Goal: Check status: Check status

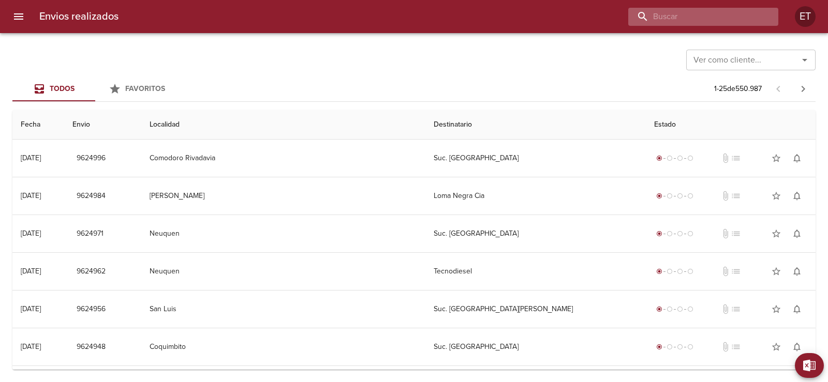
click at [737, 15] on input "buscar" at bounding box center [694, 17] width 132 height 18
type input "9611792"
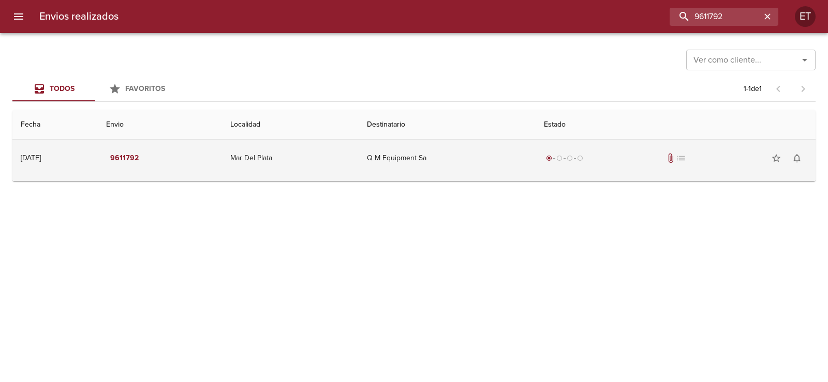
click at [412, 172] on td "Q M Equipment Sa" at bounding box center [447, 158] width 177 height 37
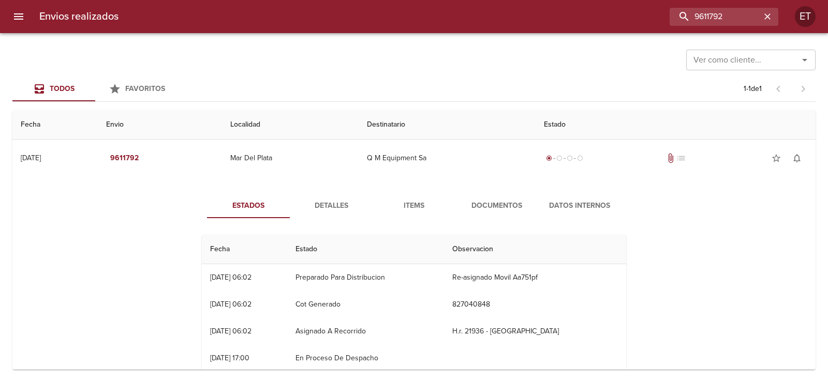
click at [481, 203] on span "Documentos" at bounding box center [496, 206] width 70 height 13
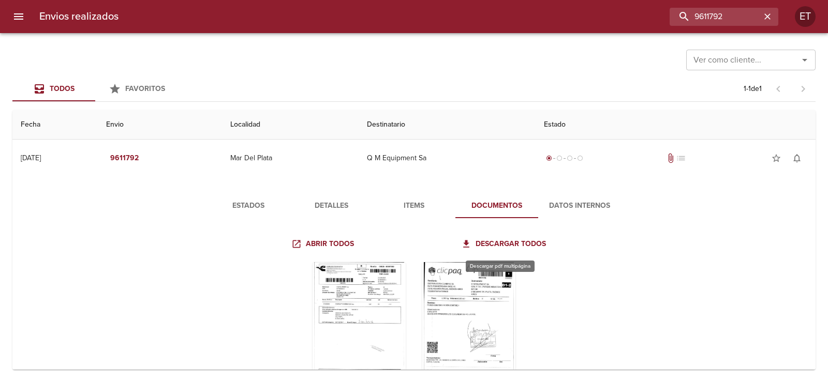
scroll to position [51, 0]
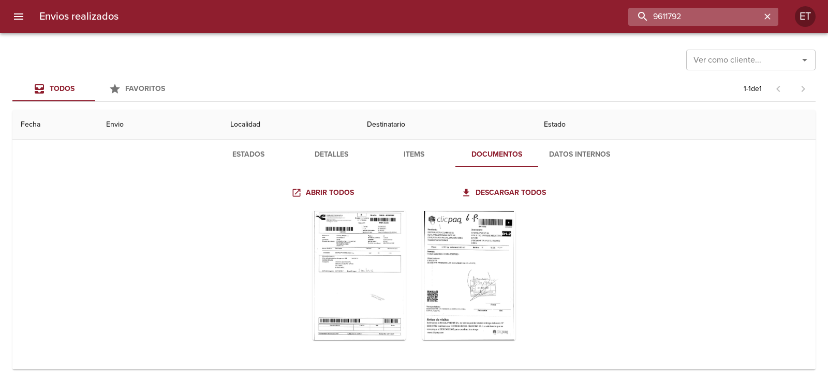
click at [695, 14] on input "9611792" at bounding box center [694, 17] width 132 height 18
type input "9596383"
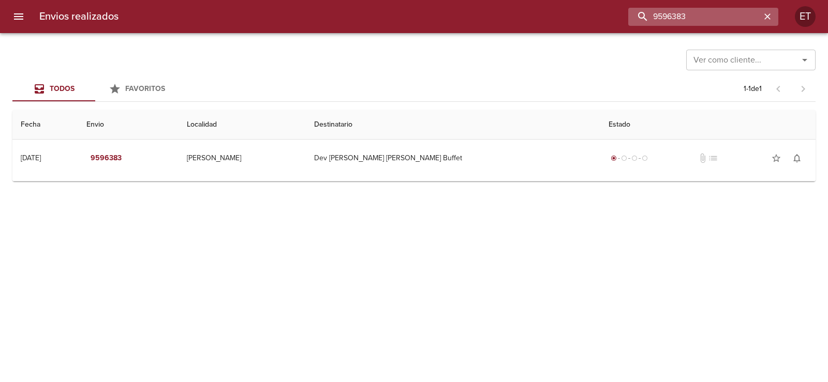
scroll to position [0, 0]
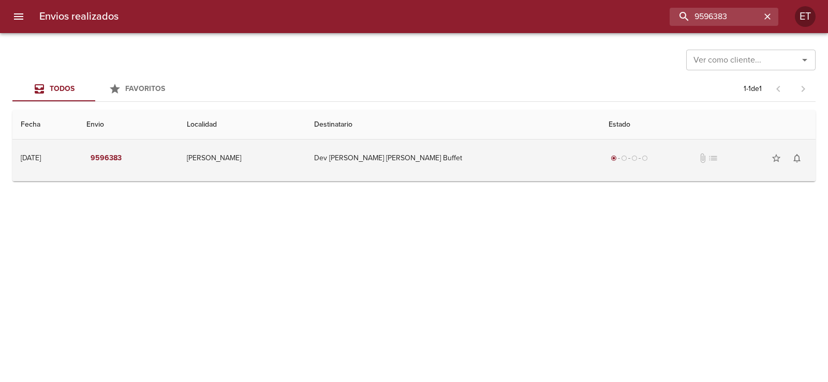
click at [633, 155] on div "radio_button_checked radio_button_unchecked radio_button_unchecked radio_button…" at bounding box center [707, 158] width 199 height 21
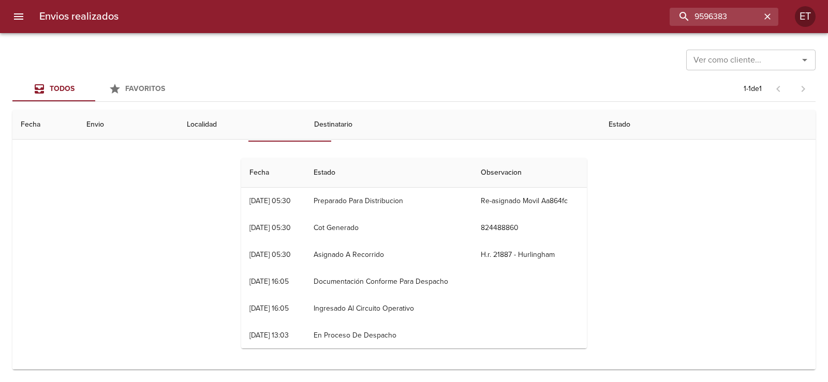
scroll to position [1, 0]
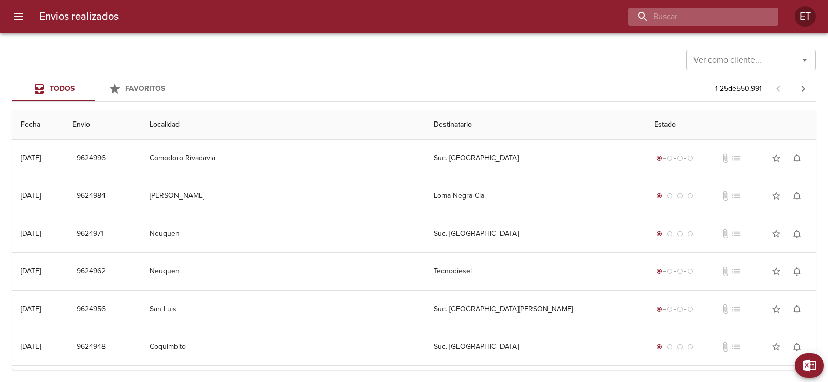
click at [736, 21] on input "buscar" at bounding box center [694, 17] width 132 height 18
type input "9529924"
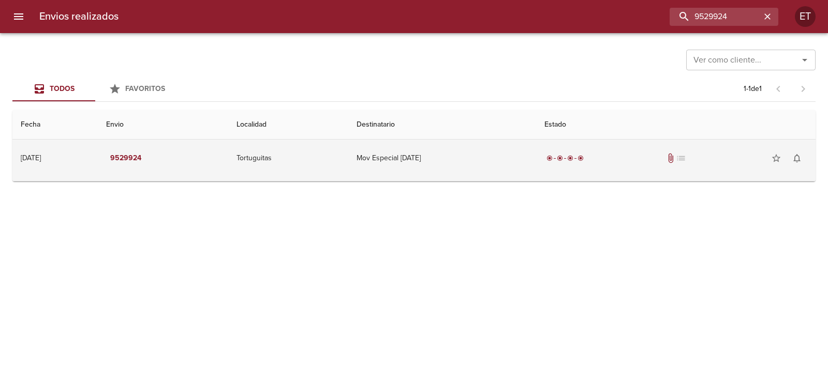
click at [676, 156] on span "attach_file" at bounding box center [670, 158] width 10 height 10
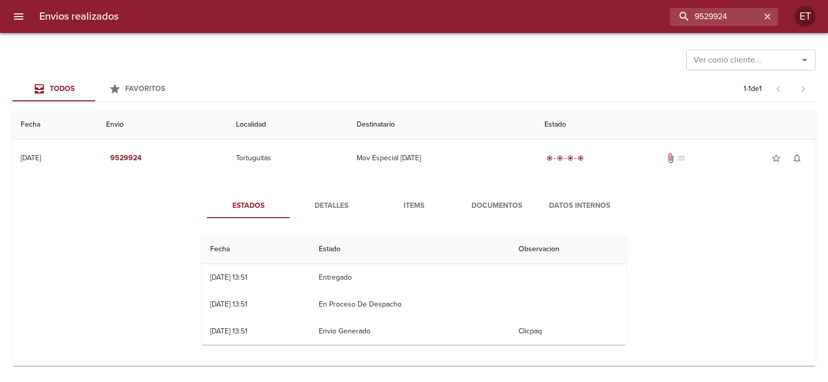
click at [479, 205] on span "Documentos" at bounding box center [496, 206] width 70 height 13
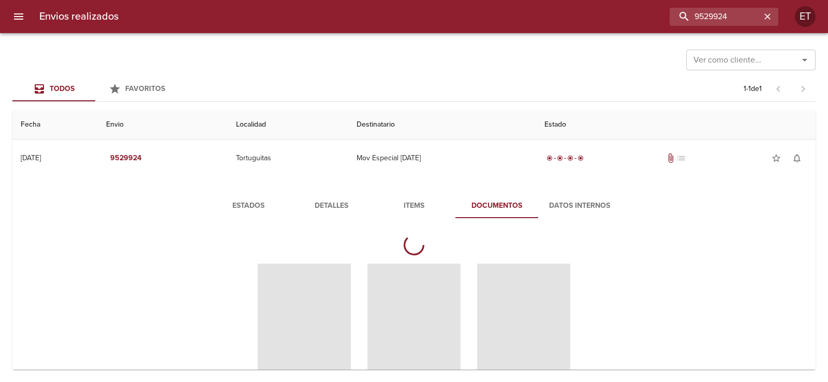
scroll to position [51, 0]
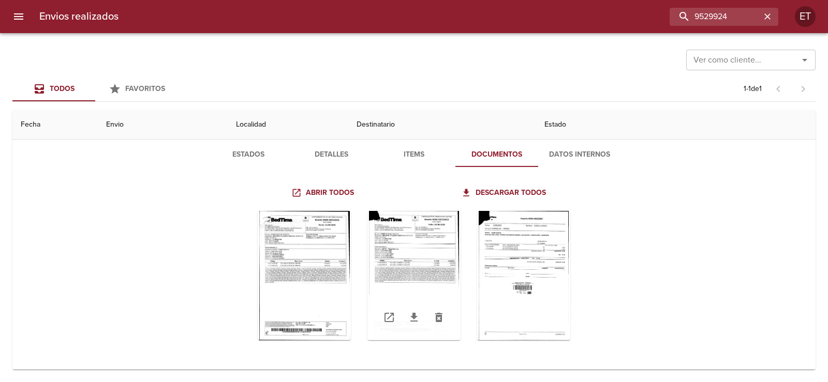
click at [420, 269] on div "Tabla de envíos del cliente" at bounding box center [413, 275] width 93 height 129
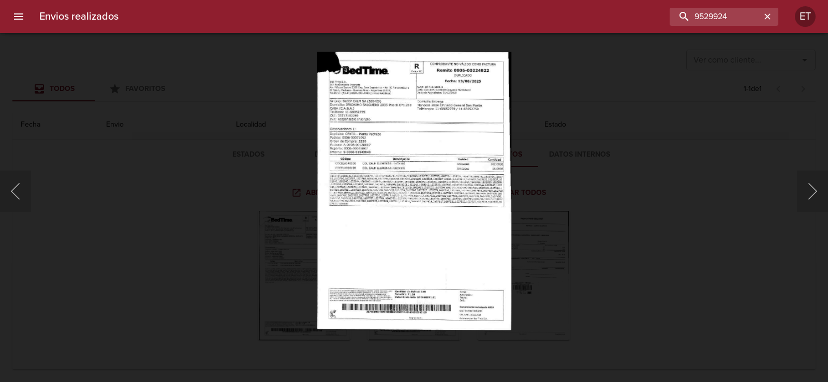
click at [543, 257] on div "Lightbox" at bounding box center [414, 191] width 828 height 382
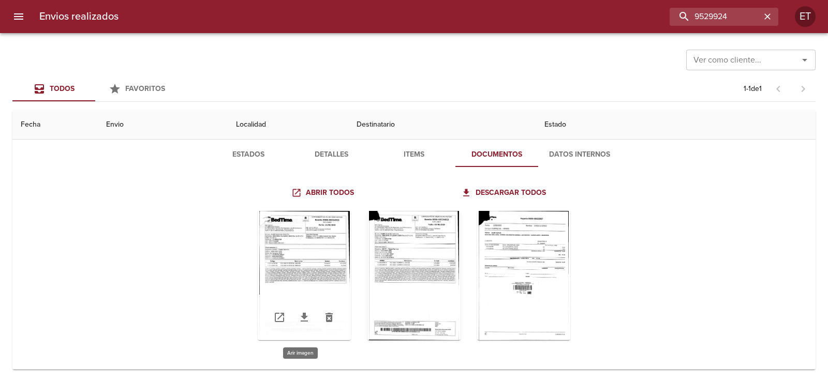
click at [327, 264] on div "Tabla de envíos del cliente" at bounding box center [304, 275] width 93 height 129
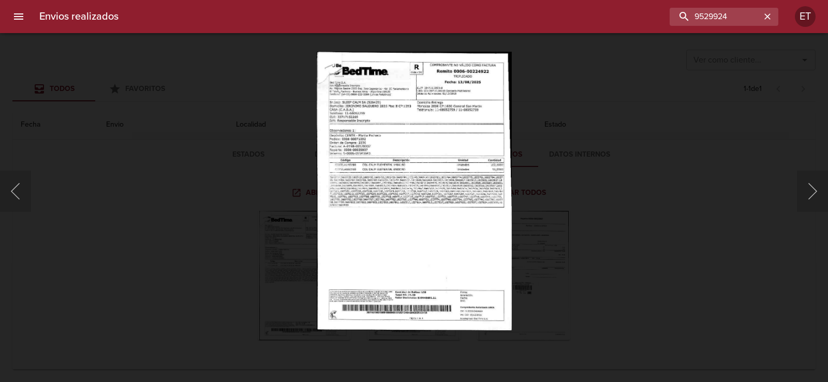
click at [532, 262] on div "Lightbox" at bounding box center [414, 191] width 828 height 382
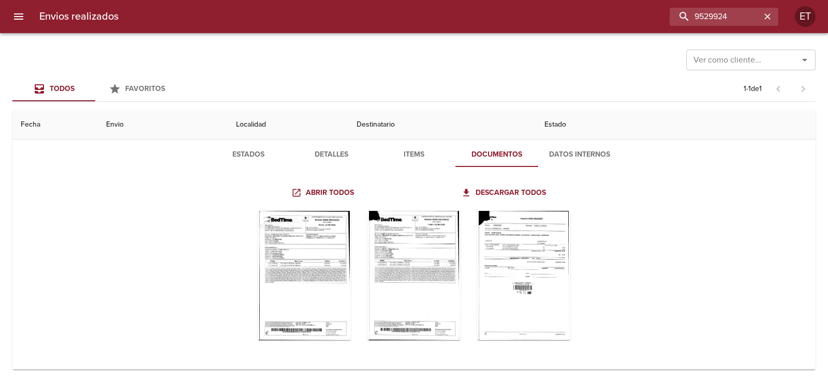
click at [552, 265] on div "Tabla de envíos del cliente" at bounding box center [523, 275] width 93 height 129
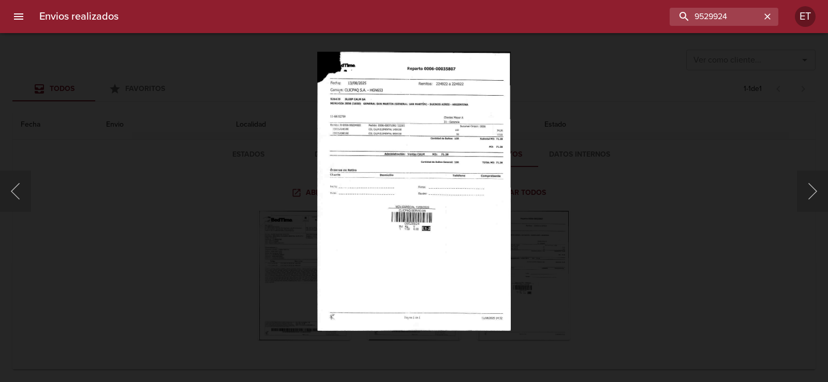
click at [554, 261] on div "Lightbox" at bounding box center [414, 191] width 828 height 382
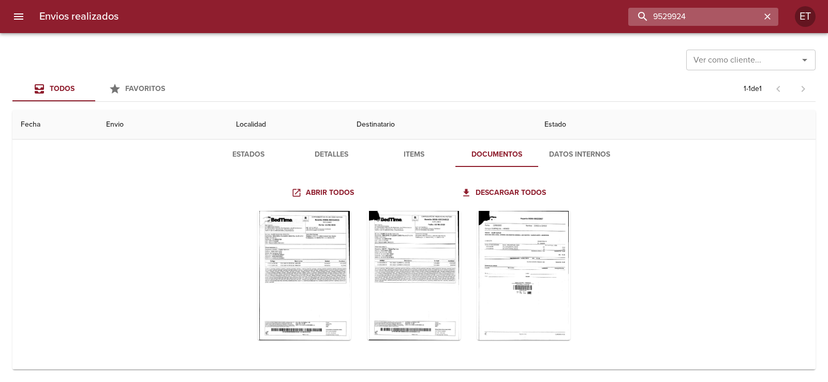
click at [709, 20] on input "9529924" at bounding box center [694, 17] width 132 height 18
click at [722, 64] on input "Ver como cliente..." at bounding box center [735, 60] width 93 height 14
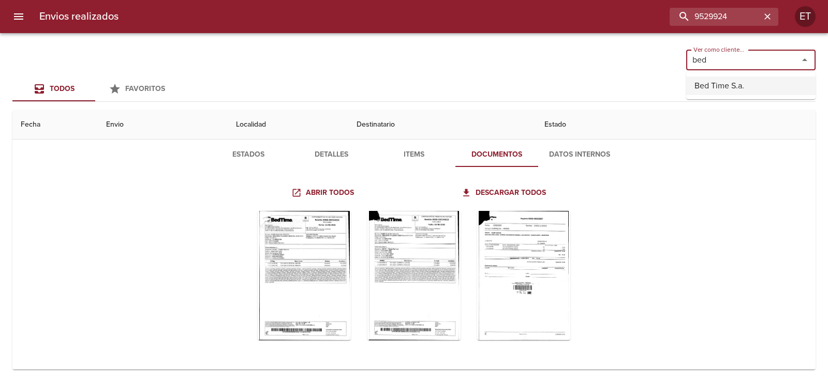
click at [719, 92] on li "Bed Time S.a." at bounding box center [750, 86] width 129 height 19
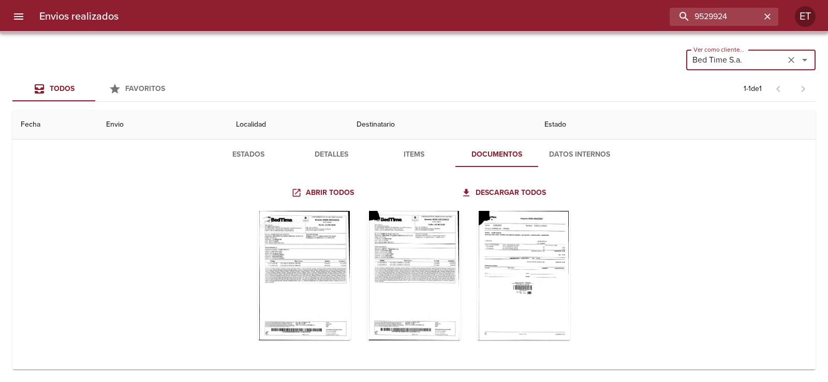
scroll to position [0, 0]
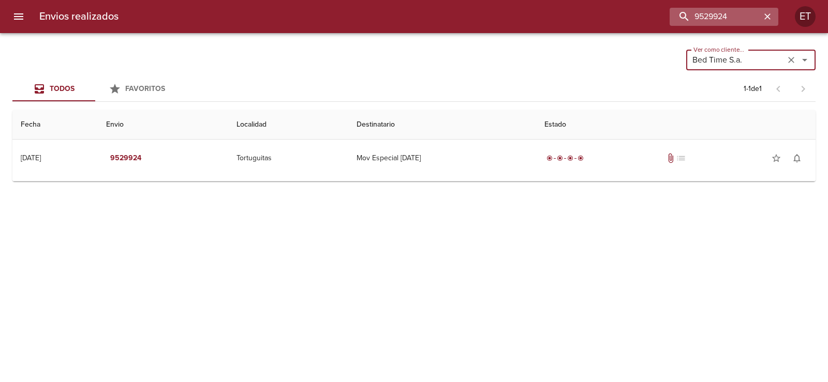
type input "Bed Time S.a."
click at [715, 18] on input "9529924" at bounding box center [694, 17] width 132 height 18
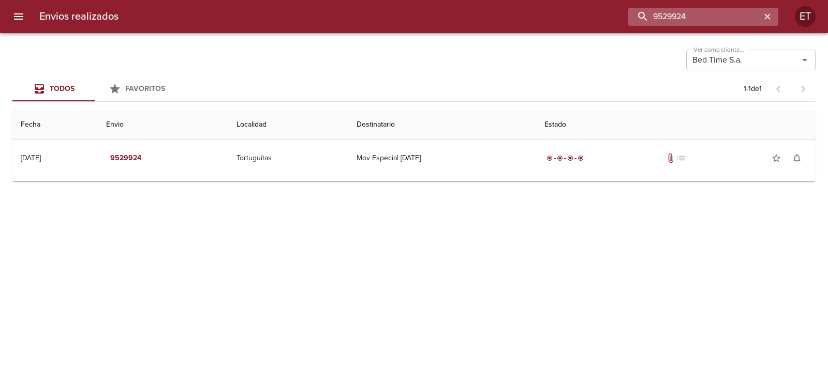
click at [715, 18] on input "9529924" at bounding box center [694, 17] width 132 height 18
type input ","
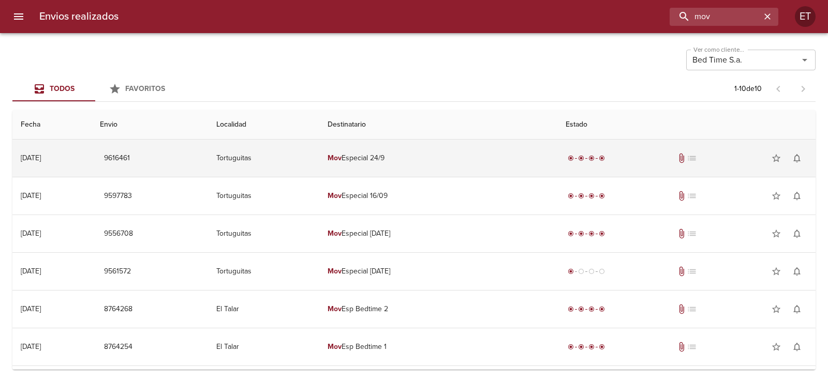
click at [399, 162] on td "Mov Especial 24/9" at bounding box center [438, 158] width 238 height 37
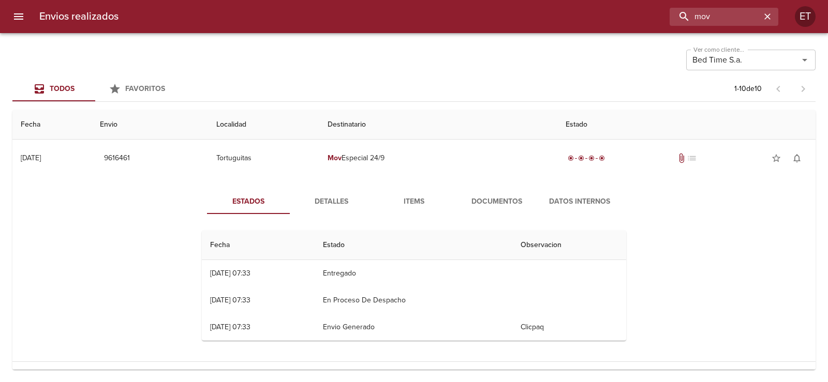
click at [476, 205] on span "Documentos" at bounding box center [496, 202] width 70 height 13
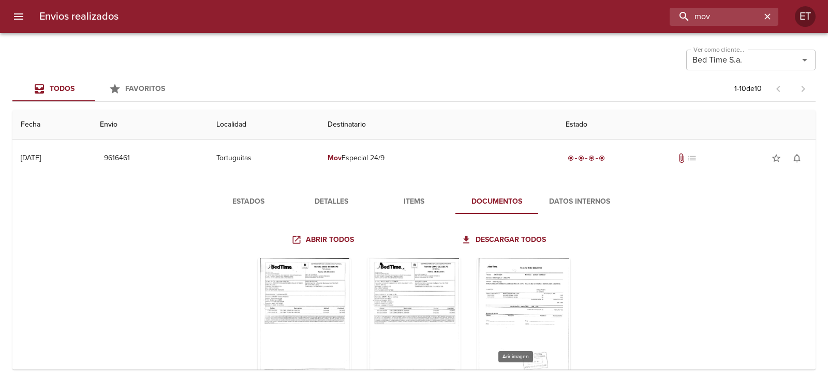
scroll to position [103, 0]
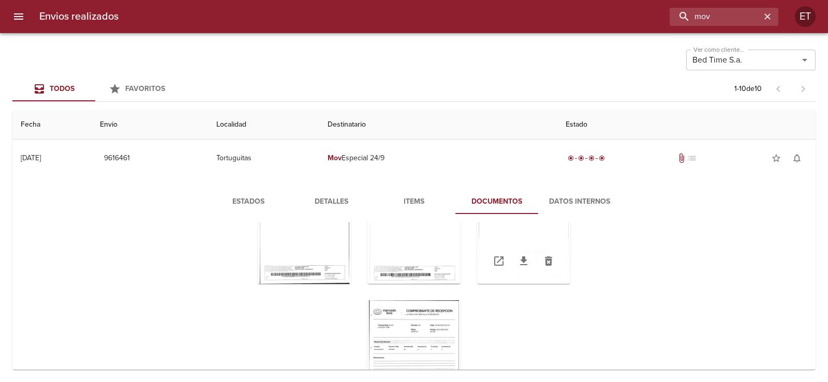
click at [521, 241] on div "Tabla de envíos del cliente" at bounding box center [523, 261] width 93 height 46
click at [409, 318] on div "Tabla de envíos del cliente" at bounding box center [413, 365] width 93 height 129
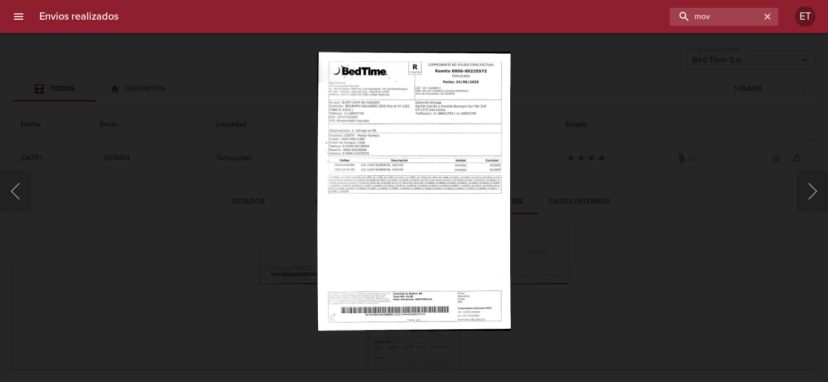
click at [586, 191] on div "Lightbox" at bounding box center [414, 191] width 828 height 382
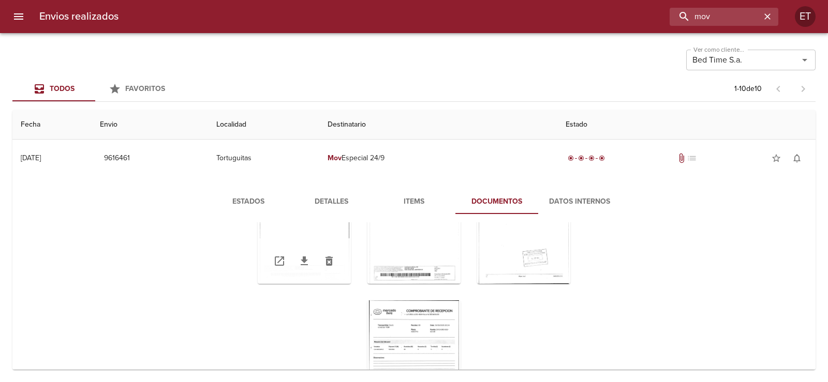
click at [280, 238] on div "Tabla de envíos del cliente" at bounding box center [304, 261] width 93 height 46
click at [296, 230] on div "Tabla de envíos del cliente" at bounding box center [304, 219] width 93 height 129
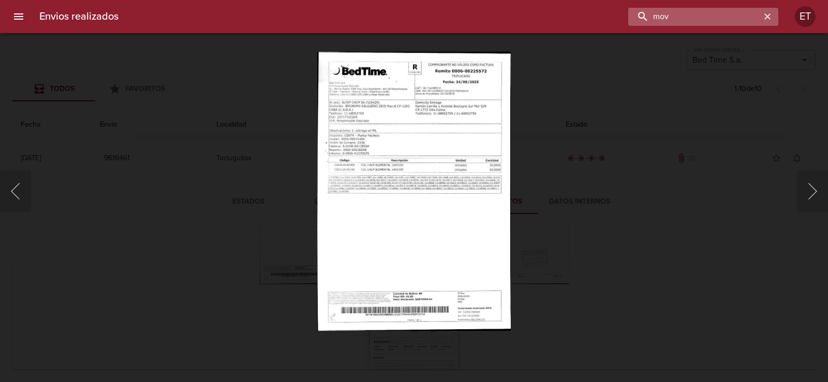
click at [698, 20] on input "mov" at bounding box center [694, 17] width 132 height 18
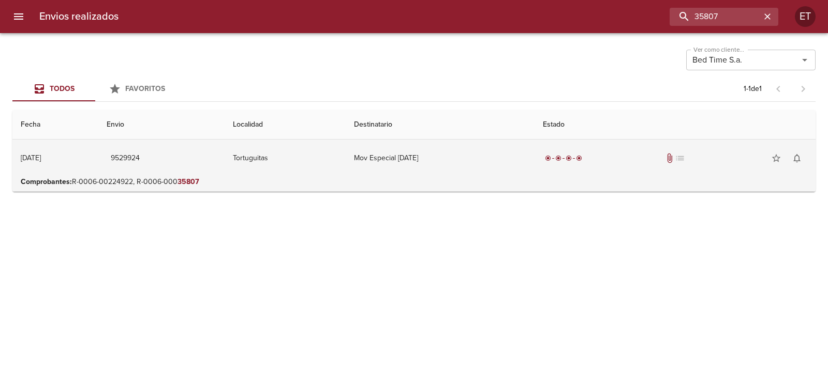
click at [422, 161] on td "Mov Especial [DATE]" at bounding box center [440, 158] width 189 height 37
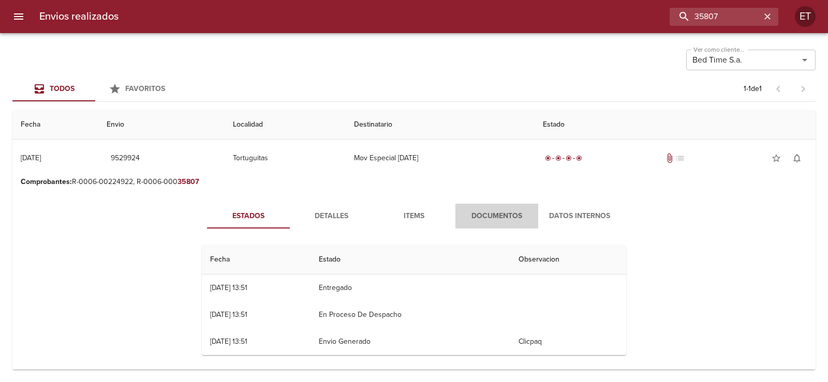
click at [509, 218] on span "Documentos" at bounding box center [496, 216] width 70 height 13
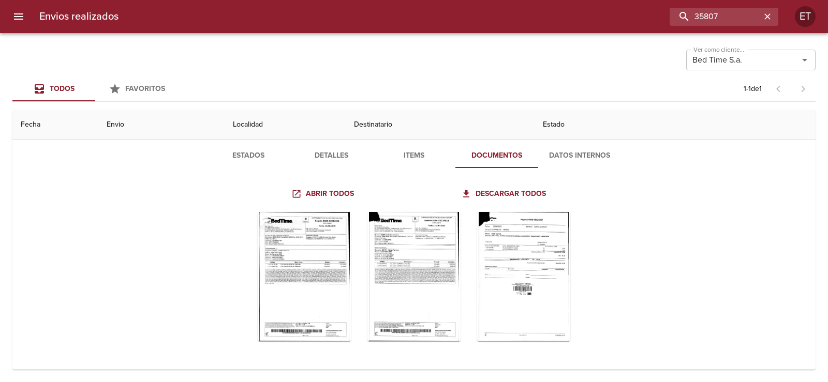
scroll to position [62, 0]
click at [724, 11] on input "35807" at bounding box center [694, 17] width 132 height 18
type input "35808"
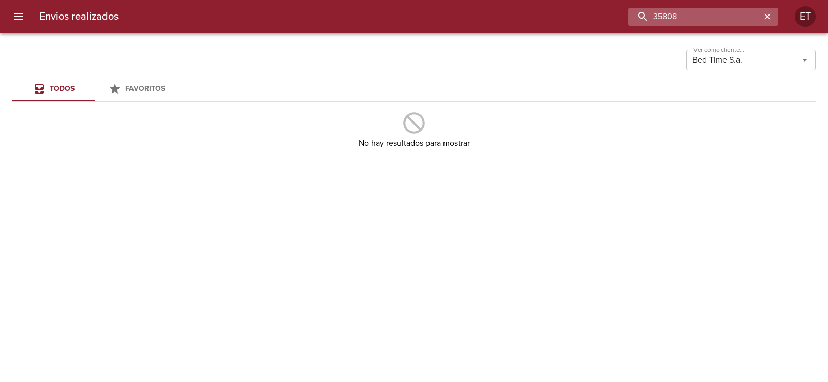
click at [719, 13] on input "35808" at bounding box center [694, 17] width 132 height 18
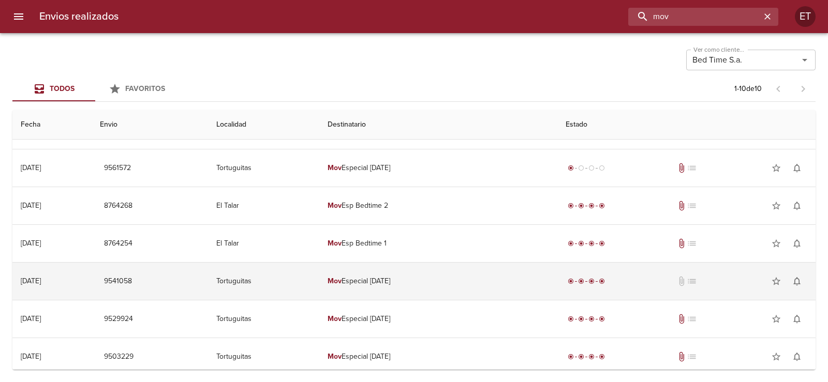
scroll to position [147, 0]
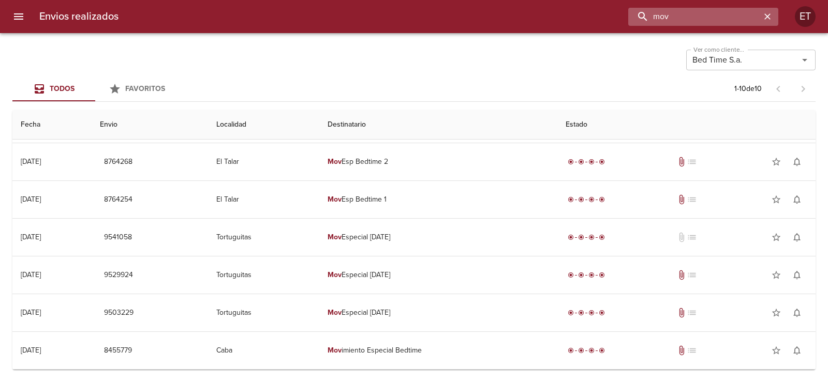
click at [676, 22] on input "mov" at bounding box center [694, 17] width 132 height 18
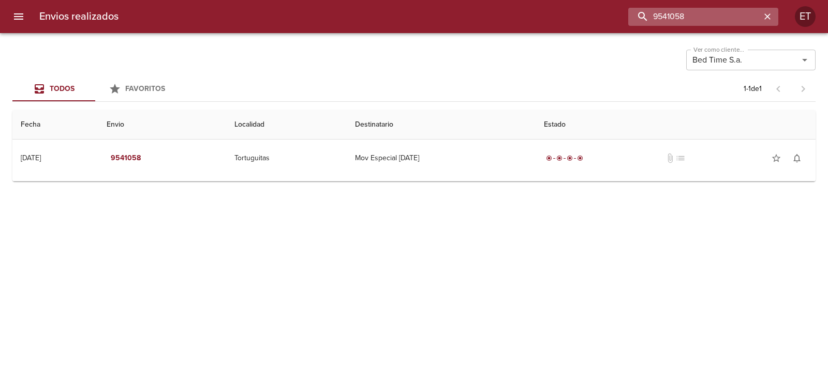
scroll to position [0, 0]
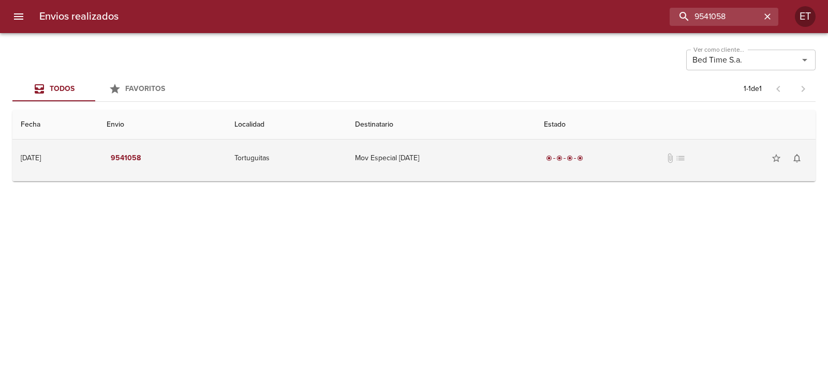
click at [362, 142] on td "Mov Especial [DATE]" at bounding box center [441, 158] width 188 height 37
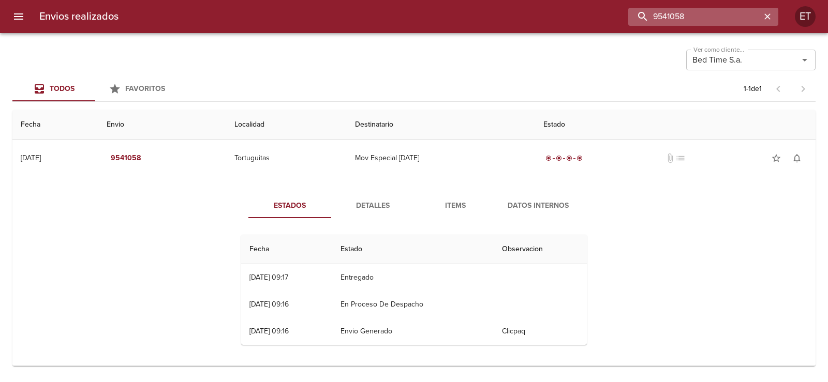
click at [726, 22] on input "9541058" at bounding box center [694, 17] width 132 height 18
click at [723, 23] on input "9541058" at bounding box center [694, 17] width 132 height 18
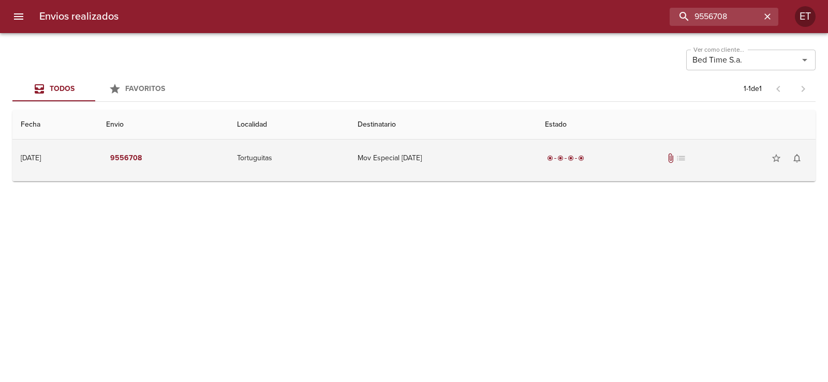
click at [536, 151] on td "Mov Especial [DATE]" at bounding box center [442, 158] width 187 height 37
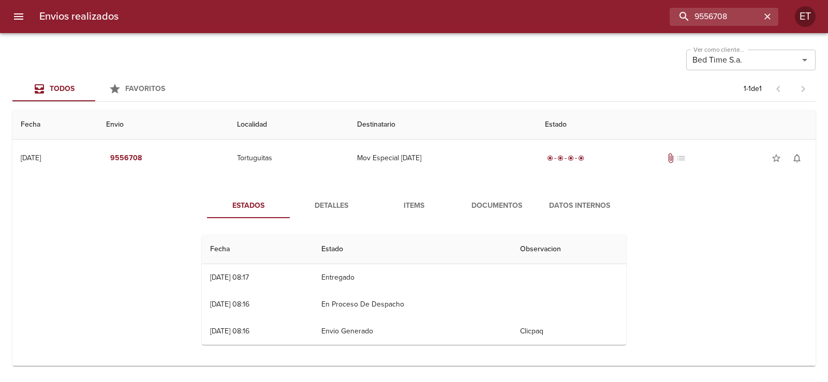
click at [479, 197] on button "Documentos" at bounding box center [496, 205] width 83 height 25
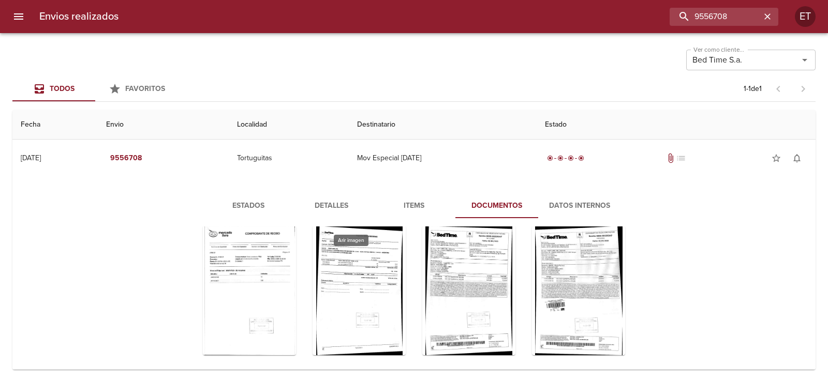
scroll to position [61, 0]
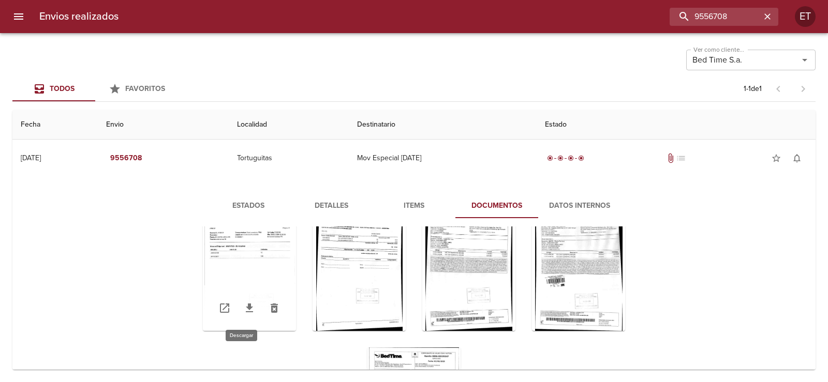
click at [243, 310] on icon "Tabla de envíos del cliente" at bounding box center [249, 308] width 12 height 12
click at [349, 315] on link "Tabla de envíos del cliente" at bounding box center [359, 308] width 25 height 25
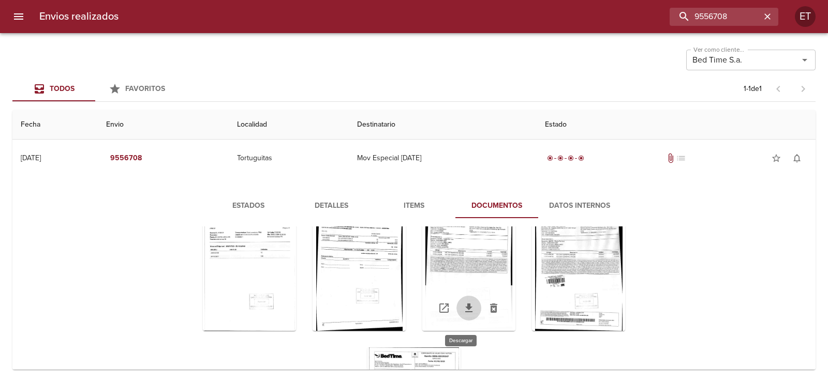
click at [459, 315] on link "Tabla de envíos del cliente" at bounding box center [468, 308] width 25 height 25
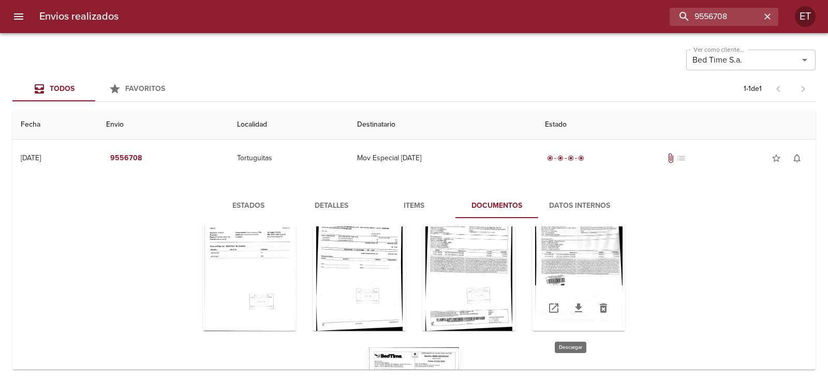
click at [572, 313] on icon "Tabla de envíos del cliente" at bounding box center [578, 308] width 12 height 12
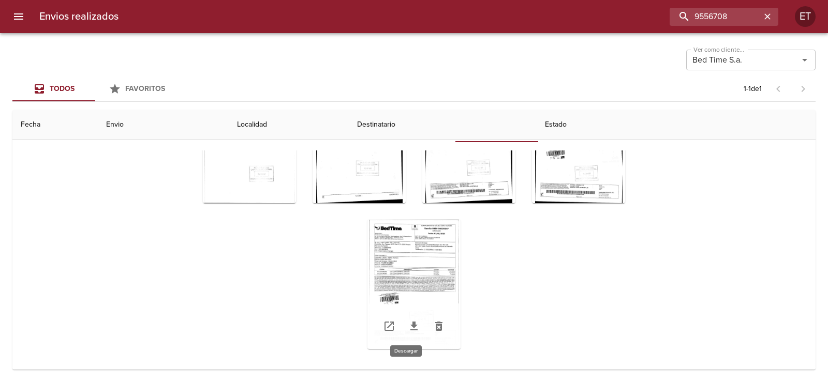
scroll to position [77, 0]
click at [408, 323] on icon "Tabla de envíos del cliente" at bounding box center [414, 326] width 12 height 12
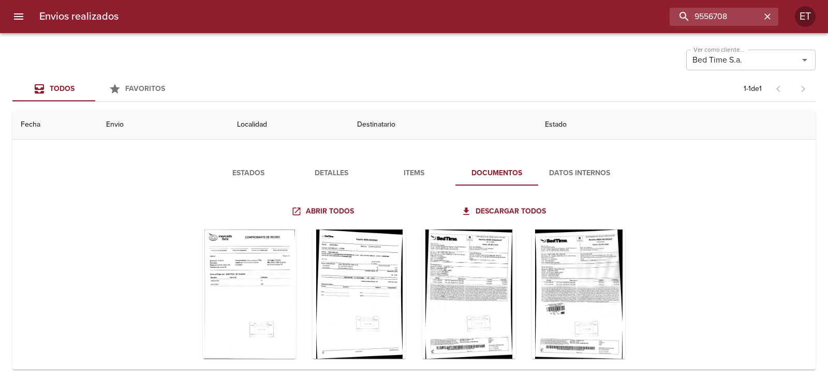
scroll to position [0, 0]
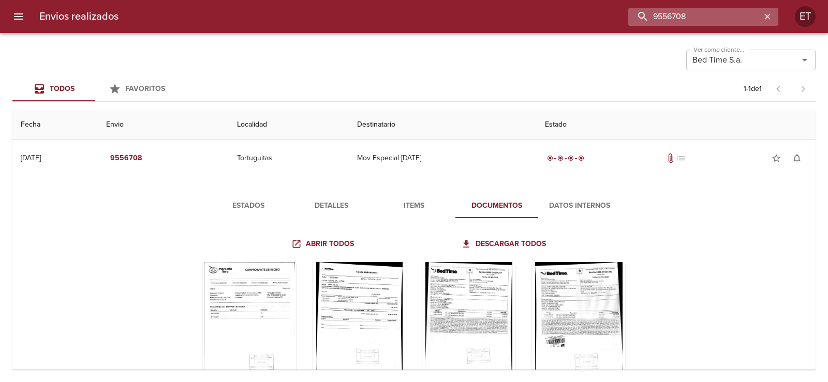
click at [708, 18] on input "9556708" at bounding box center [694, 17] width 132 height 18
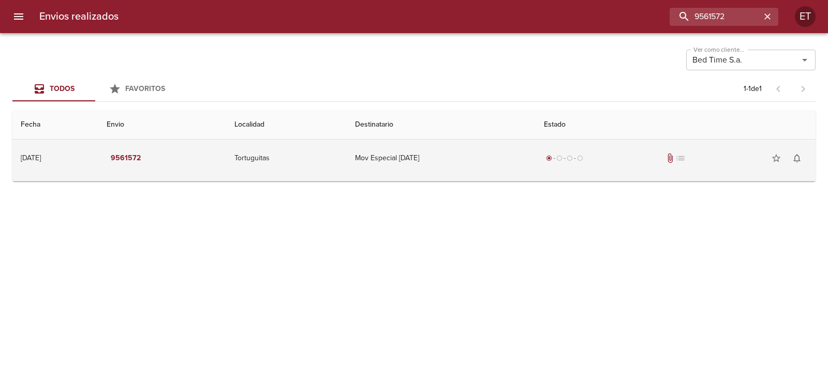
click at [674, 172] on td "radio_button_checked radio_button_unchecked radio_button_unchecked radio_button…" at bounding box center [675, 158] width 280 height 37
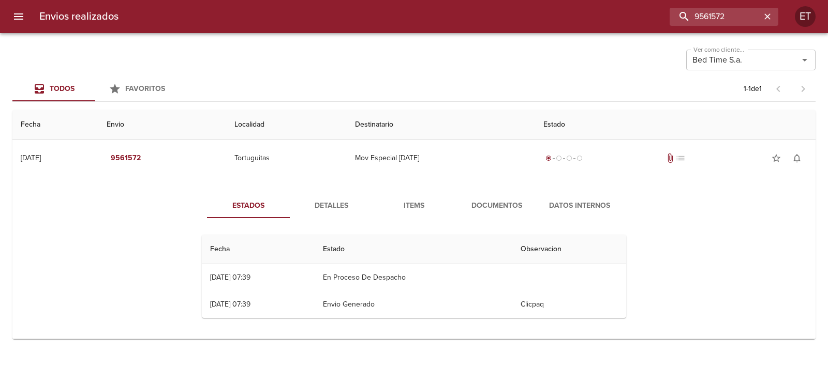
click at [484, 209] on span "Documentos" at bounding box center [496, 206] width 70 height 13
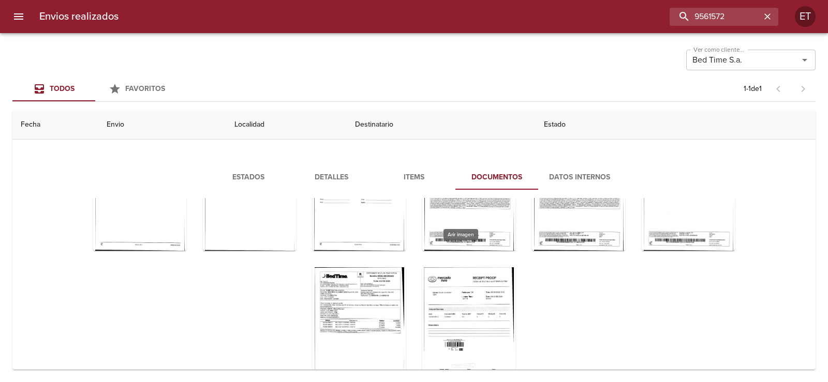
scroll to position [77, 0]
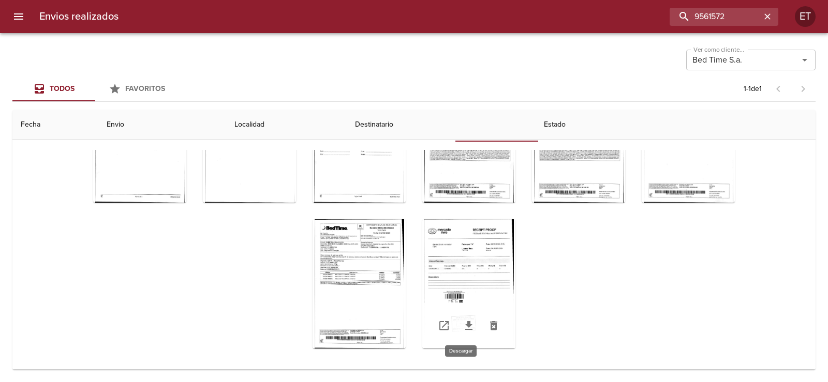
click at [465, 326] on icon "Tabla de envíos del cliente" at bounding box center [468, 325] width 7 height 9
click at [349, 335] on link "Tabla de envíos del cliente" at bounding box center [359, 326] width 25 height 25
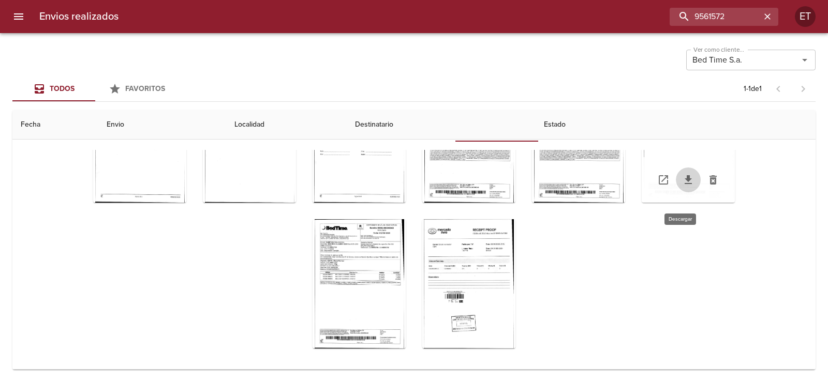
click at [686, 183] on icon "Tabla de envíos del cliente" at bounding box center [688, 180] width 12 height 12
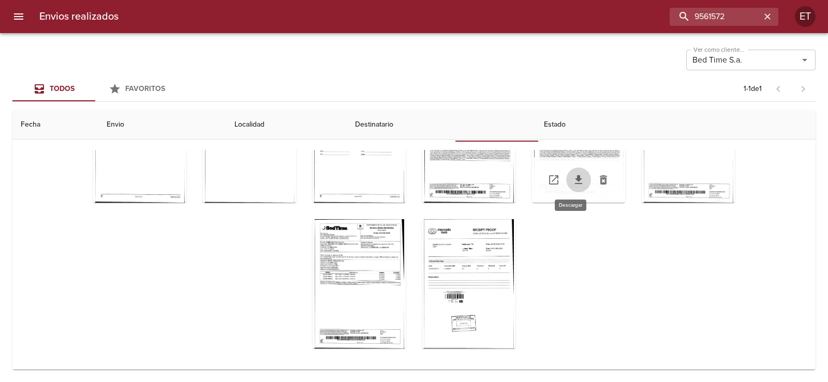
drag, startPoint x: 569, startPoint y: 185, endPoint x: 554, endPoint y: 186, distance: 15.0
click at [572, 185] on icon "Tabla de envíos del cliente" at bounding box center [578, 180] width 12 height 12
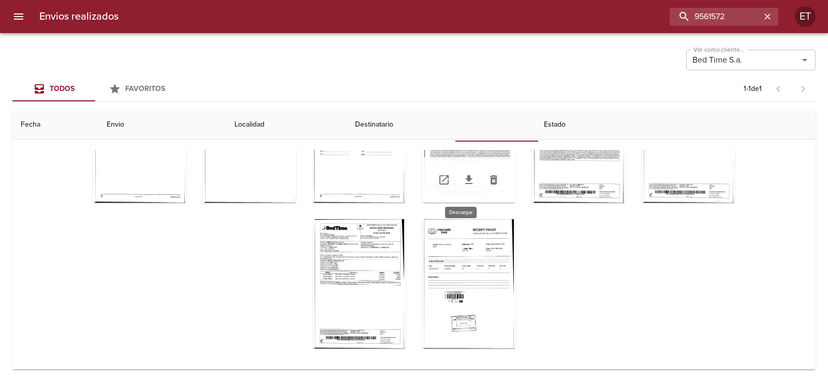
click at [465, 185] on icon "Tabla de envíos del cliente" at bounding box center [469, 180] width 12 height 12
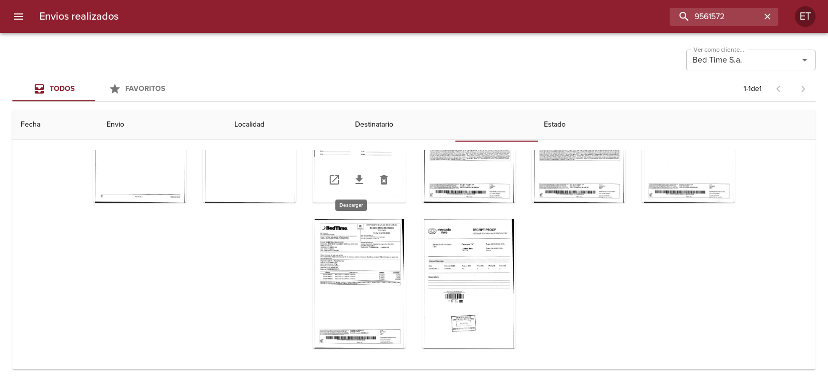
click at [361, 186] on link "Tabla de envíos del cliente" at bounding box center [359, 180] width 25 height 25
click at [241, 189] on link "Tabla de envíos del cliente" at bounding box center [249, 180] width 25 height 25
click at [136, 183] on icon "Tabla de envíos del cliente" at bounding box center [139, 179] width 7 height 9
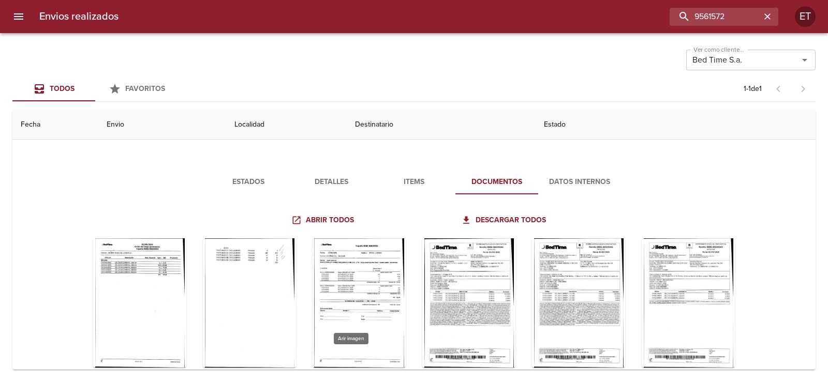
scroll to position [0, 0]
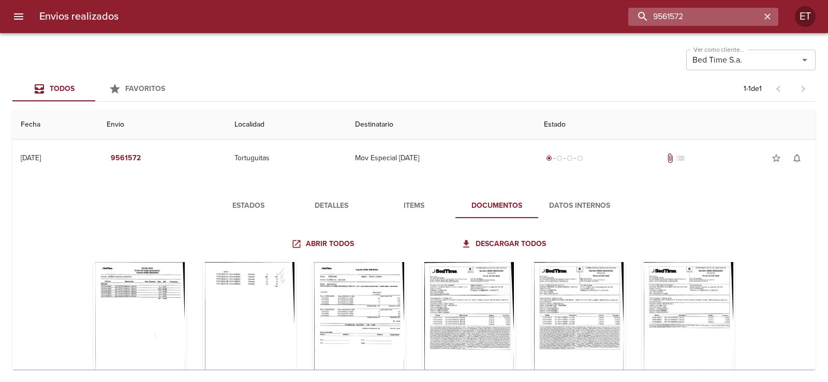
click at [724, 20] on input "9561572" at bounding box center [694, 17] width 132 height 18
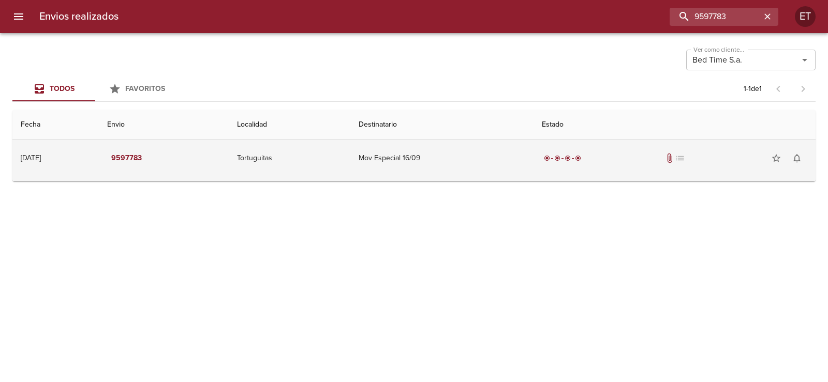
click at [662, 156] on div "radio_button_checked radio_button_checked radio_button_checked radio_button_che…" at bounding box center [674, 158] width 265 height 21
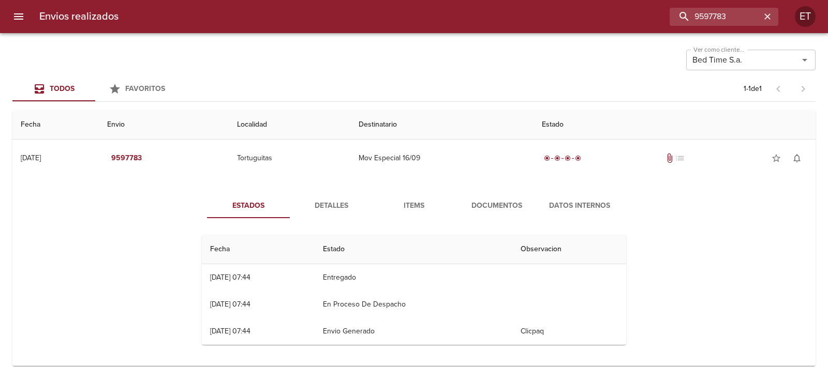
click at [497, 200] on span "Documentos" at bounding box center [496, 206] width 70 height 13
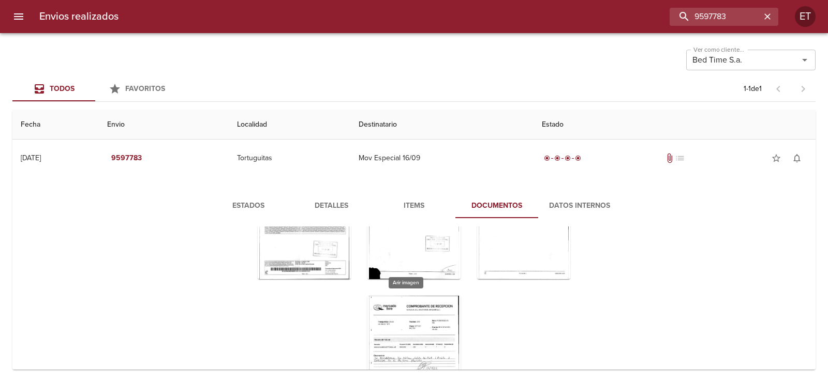
scroll to position [77, 0]
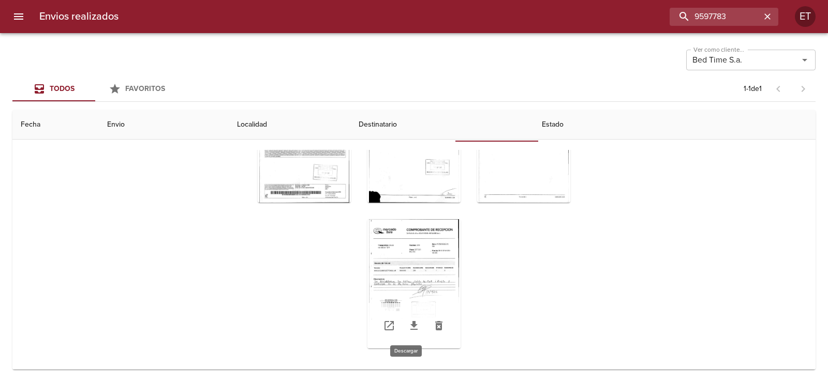
click at [410, 325] on icon "Tabla de envíos del cliente" at bounding box center [413, 325] width 7 height 9
drag, startPoint x: 513, startPoint y: 184, endPoint x: 475, endPoint y: 188, distance: 37.4
click at [517, 184] on icon "Tabla de envíos del cliente" at bounding box center [523, 180] width 12 height 12
click at [408, 186] on icon "Tabla de envíos del cliente" at bounding box center [414, 180] width 12 height 12
click at [298, 182] on icon "Tabla de envíos del cliente" at bounding box center [304, 180] width 12 height 12
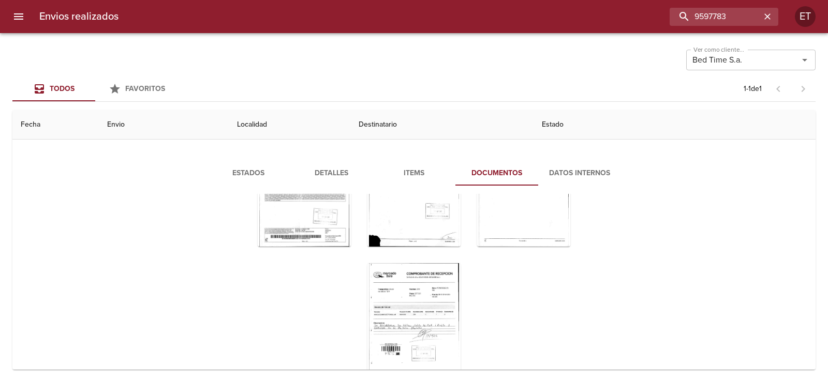
scroll to position [0, 0]
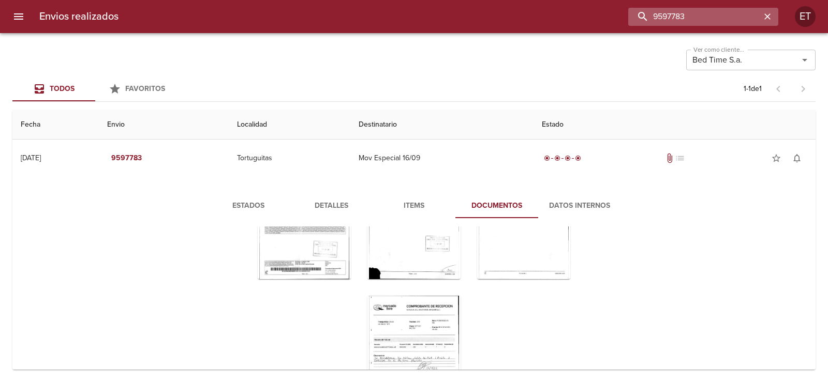
click at [715, 18] on input "9597783" at bounding box center [694, 17] width 132 height 18
type input "9616461"
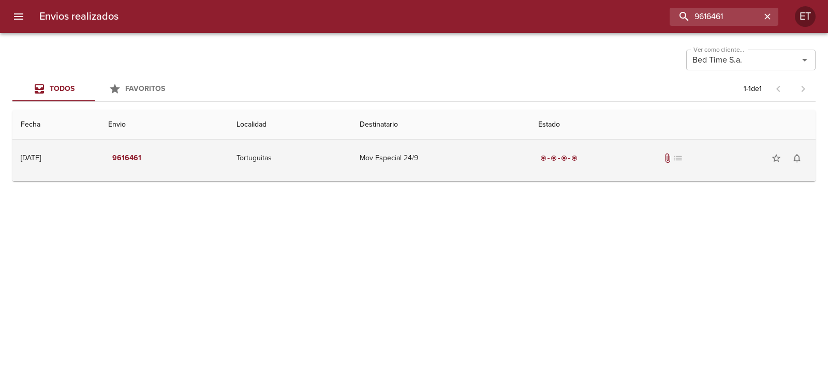
click at [673, 158] on span "attach_file" at bounding box center [667, 158] width 10 height 10
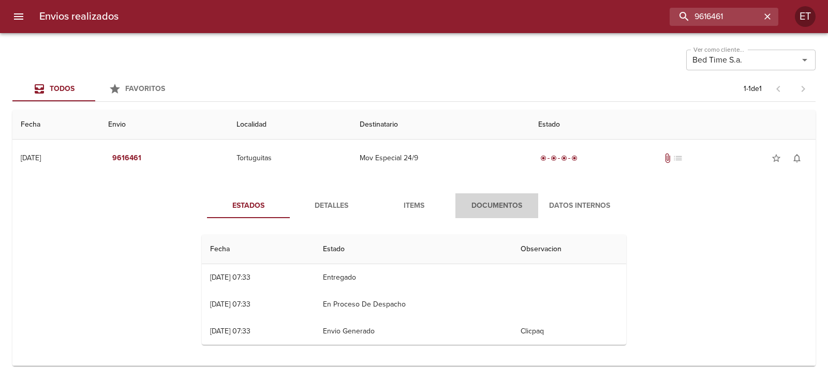
click at [506, 212] on span "Documentos" at bounding box center [496, 206] width 70 height 13
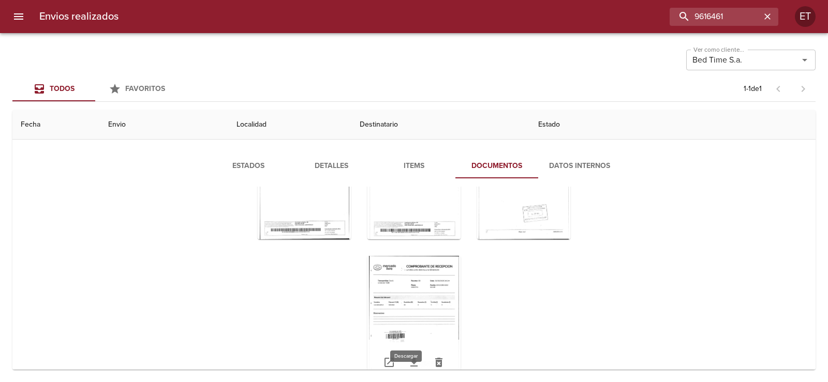
scroll to position [77, 0]
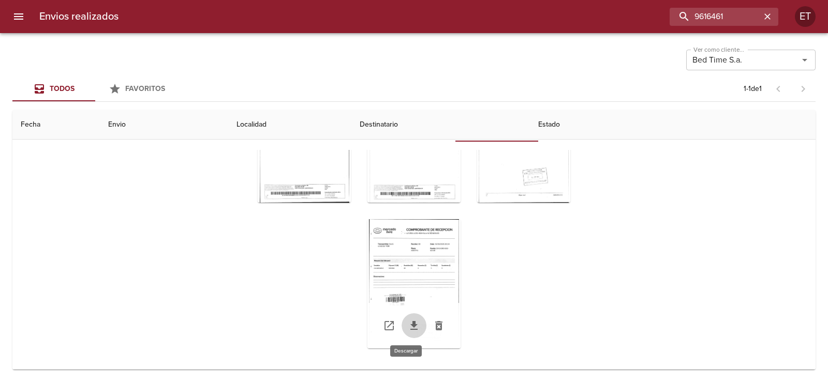
click at [408, 329] on icon "Tabla de envíos del cliente" at bounding box center [414, 326] width 12 height 12
click at [517, 186] on link "Tabla de envíos del cliente" at bounding box center [523, 180] width 25 height 25
click at [410, 183] on icon "Tabla de envíos del cliente" at bounding box center [413, 179] width 7 height 9
click at [293, 186] on link "Tabla de envíos del cliente" at bounding box center [304, 180] width 25 height 25
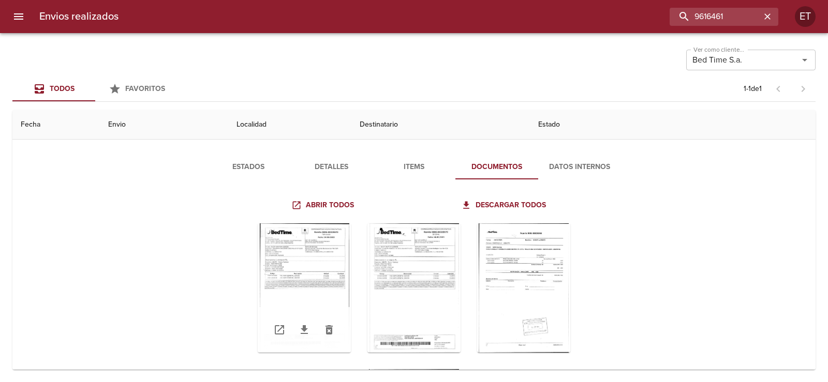
scroll to position [0, 0]
